Goal: Information Seeking & Learning: Check status

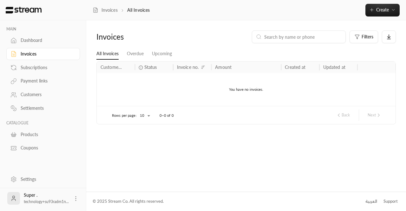
drag, startPoint x: 0, startPoint y: 0, endPoint x: 37, endPoint y: 35, distance: 51.2
click at [37, 35] on link "Dashboard" at bounding box center [43, 40] width 74 height 12
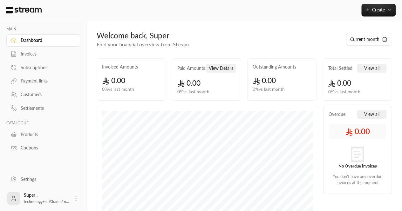
click at [126, 66] on h2 "Invoiced Amounts" at bounding box center [120, 67] width 36 height 6
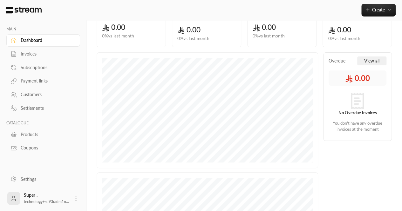
scroll to position [60, 0]
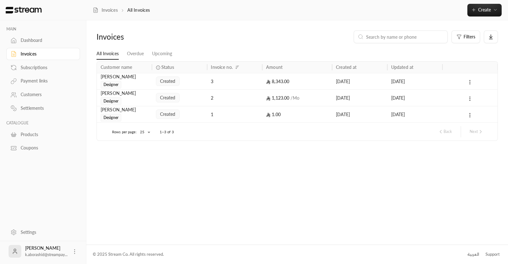
click at [29, 47] on div "Invoices" at bounding box center [43, 54] width 74 height 14
click at [21, 40] on div "Dashboard" at bounding box center [46, 40] width 51 height 6
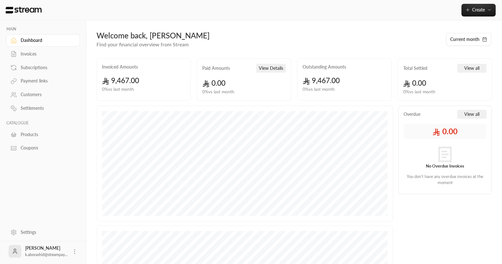
click at [218, 67] on h2 "Paid Amounts" at bounding box center [216, 68] width 28 height 6
copy div "Paid Amounts View Details"
click at [201, 49] on div "Welcome back, خالد Find your financial overview from Stream Current month Invoi…" at bounding box center [294, 67] width 395 height 75
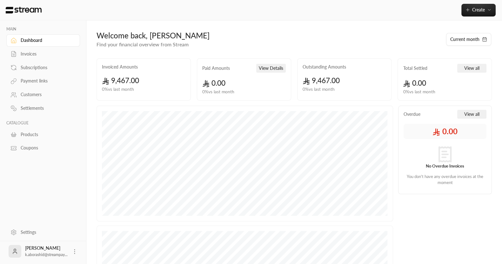
click at [20, 52] on link "Invoices" at bounding box center [43, 54] width 74 height 12
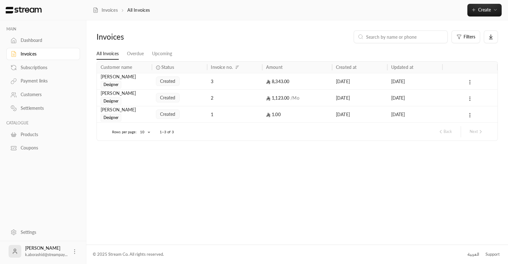
click at [17, 43] on link "Dashboard" at bounding box center [43, 40] width 74 height 12
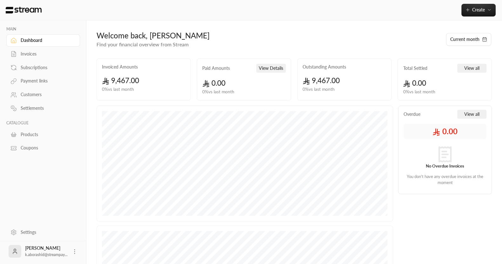
click at [304, 68] on h2 "Outstanding Amounts" at bounding box center [324, 67] width 43 height 6
copy h2 "Outstanding Amounts"
click at [414, 68] on h2 "Total Settled" at bounding box center [415, 68] width 24 height 6
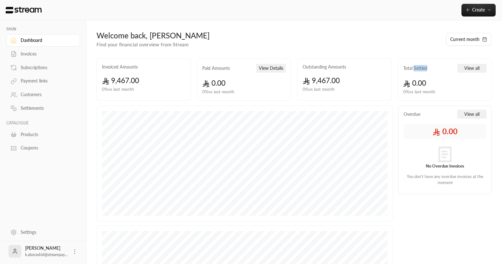
click at [414, 68] on h2 "Total Settled" at bounding box center [415, 68] width 24 height 6
copy div "Total Settled View all"
click at [21, 55] on div "Invoices" at bounding box center [46, 54] width 51 height 6
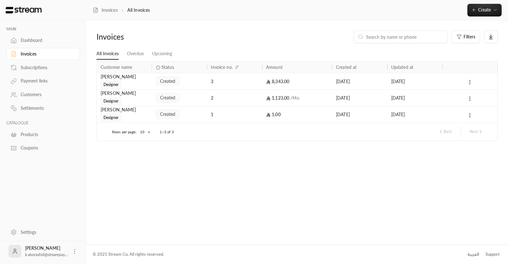
click at [30, 52] on div "Invoices" at bounding box center [46, 54] width 51 height 6
click at [10, 43] on icon at bounding box center [13, 40] width 6 height 6
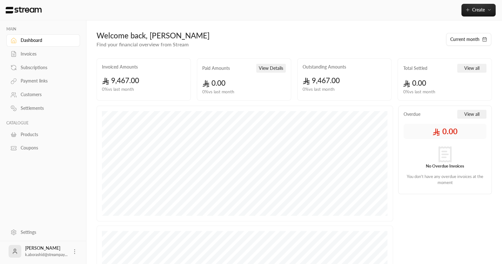
click at [315, 67] on h2 "Outstanding Amounts" at bounding box center [324, 67] width 43 height 6
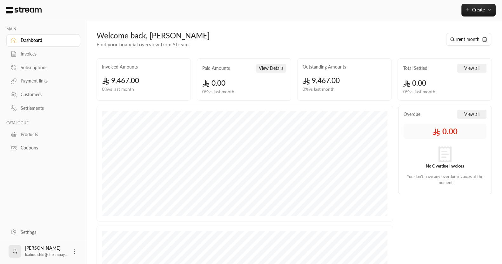
click at [413, 64] on div "Total Settled View all" at bounding box center [444, 68] width 83 height 9
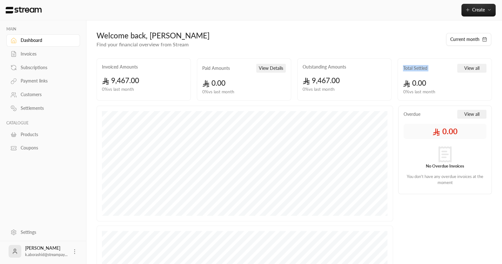
click at [72, 254] on icon at bounding box center [74, 252] width 6 height 6
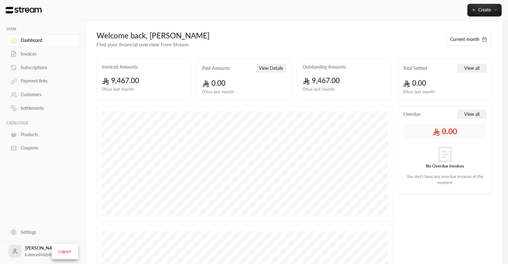
click at [37, 234] on div at bounding box center [254, 132] width 508 height 264
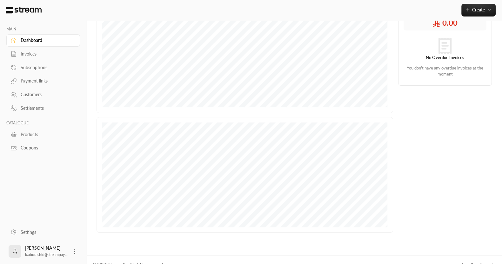
scroll to position [119, 0]
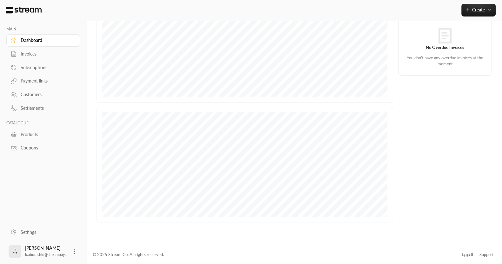
click at [470, 255] on div "العربية" at bounding box center [467, 255] width 12 height 6
